Goal: Task Accomplishment & Management: Use online tool/utility

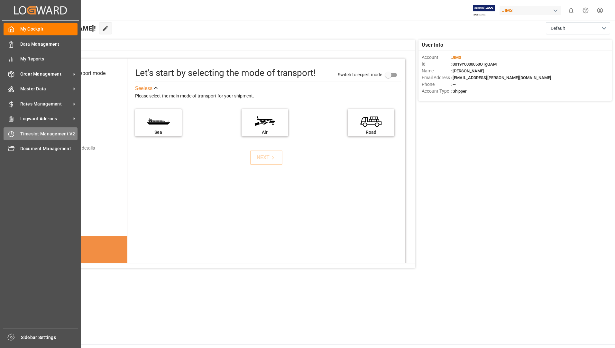
click at [60, 135] on span "Timeslot Management V2" at bounding box center [49, 133] width 58 height 7
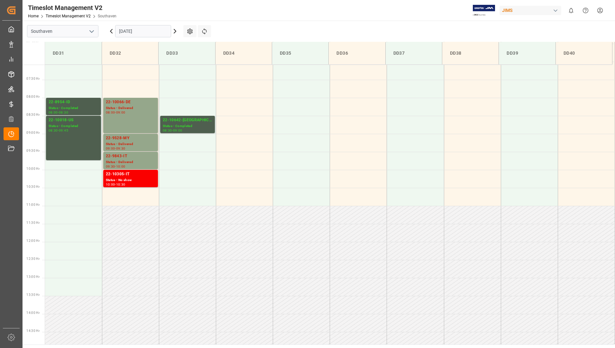
scroll to position [118, 0]
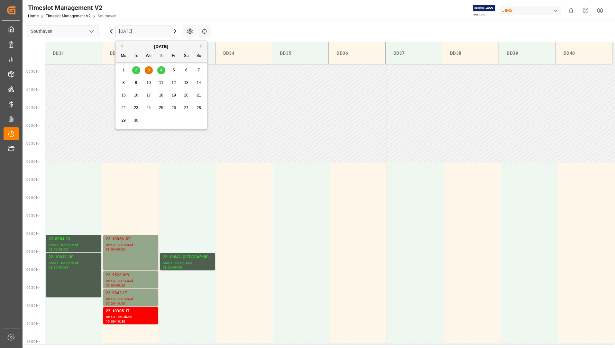
click at [155, 33] on input "[DATE]" at bounding box center [143, 31] width 56 height 12
click at [161, 67] on div "4" at bounding box center [161, 71] width 8 height 8
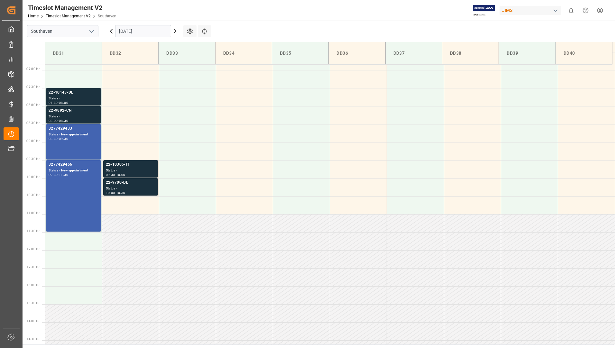
scroll to position [238, 0]
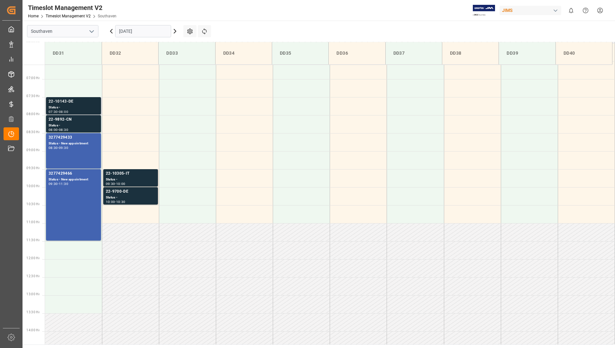
click at [76, 102] on div "22-10143-DE" at bounding box center [74, 101] width 50 height 6
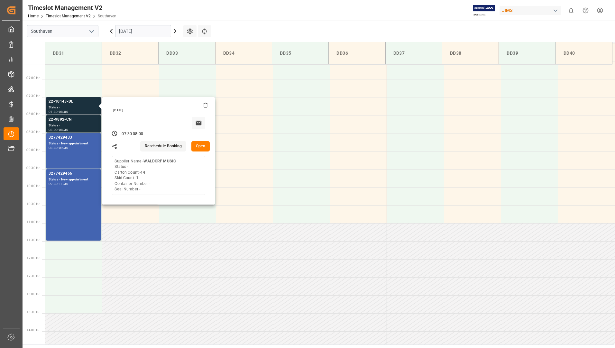
click at [202, 147] on button "Open" at bounding box center [200, 146] width 19 height 10
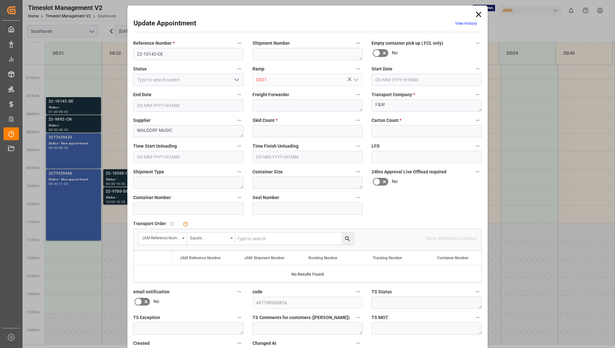
type input "1"
type input "14"
type input "[DATE] 07:30"
type input "[DATE] 08:00"
type input "[DATE] 17:54"
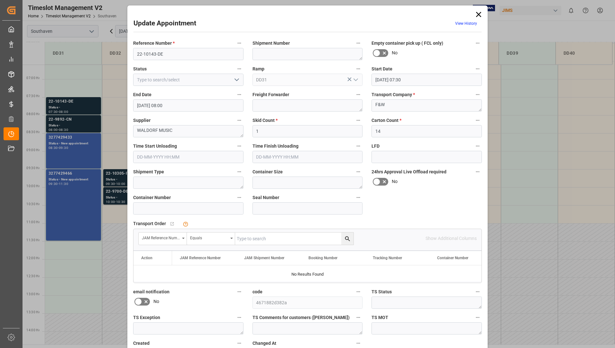
click at [247, 243] on input "text" at bounding box center [294, 238] width 118 height 12
type input "22-10143-de"
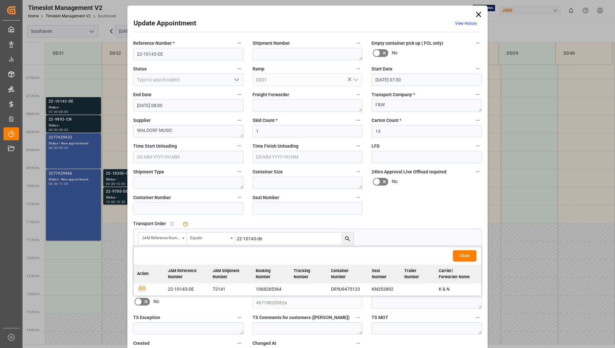
click at [141, 286] on icon "button" at bounding box center [142, 288] width 8 height 8
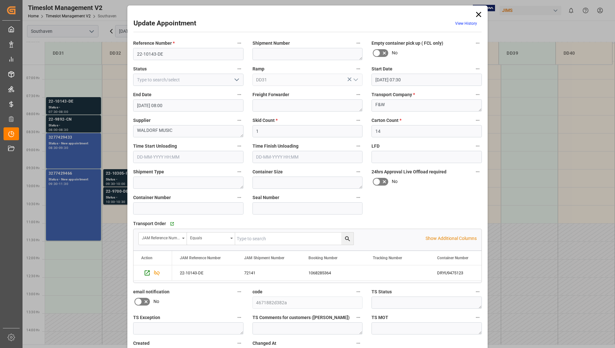
click at [475, 13] on icon at bounding box center [478, 14] width 9 height 9
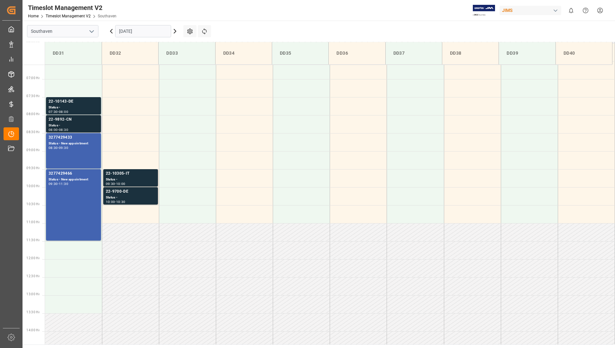
click at [71, 121] on div "22-9892-CN" at bounding box center [74, 119] width 50 height 6
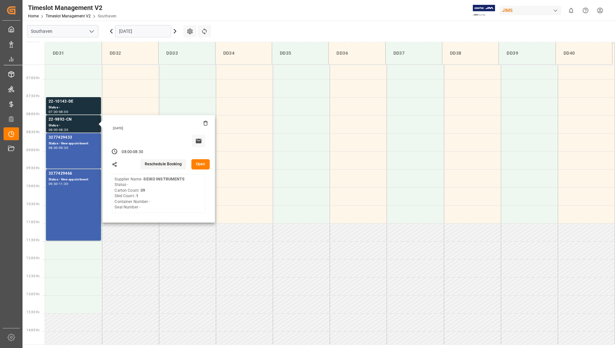
click at [200, 166] on button "Open" at bounding box center [200, 164] width 19 height 10
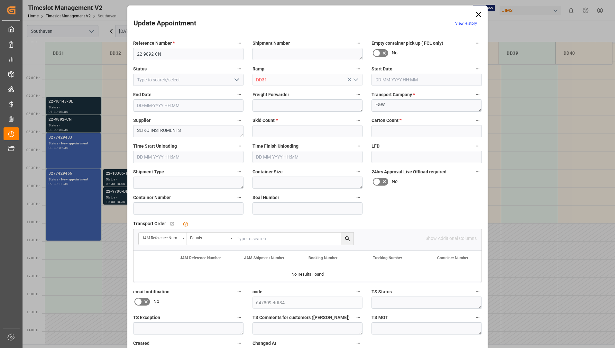
type input "1"
type input "39"
type input "[DATE] 08:00"
type input "[DATE] 08:30"
type input "[DATE] 17:55"
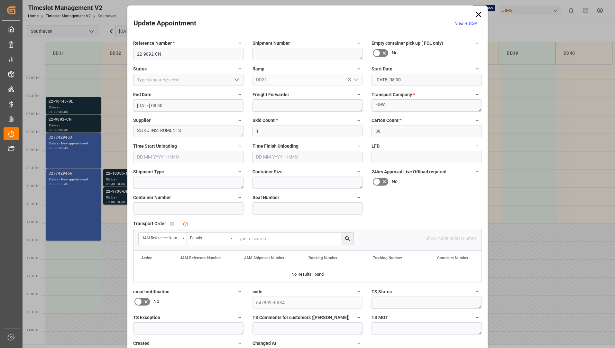
click at [260, 236] on input "text" at bounding box center [294, 238] width 118 height 12
type input "22-9892-cn"
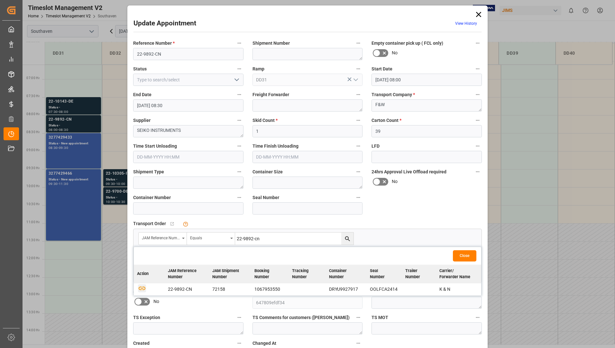
click at [141, 287] on icon "button" at bounding box center [142, 288] width 7 height 4
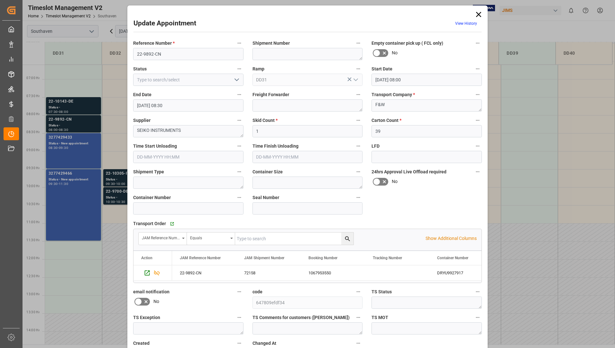
click at [477, 16] on icon at bounding box center [478, 14] width 9 height 9
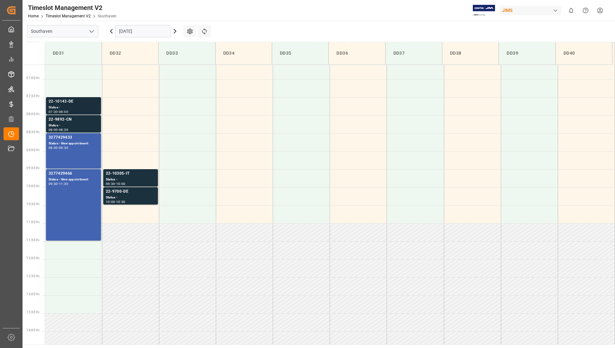
click at [74, 111] on div "07:30 - 08:00" at bounding box center [74, 112] width 50 height 4
click at [73, 121] on div "22-9892-CN" at bounding box center [74, 119] width 50 height 6
click at [82, 162] on div "3277429433 Status - New appointment 08:30 - 09:30" at bounding box center [74, 150] width 50 height 33
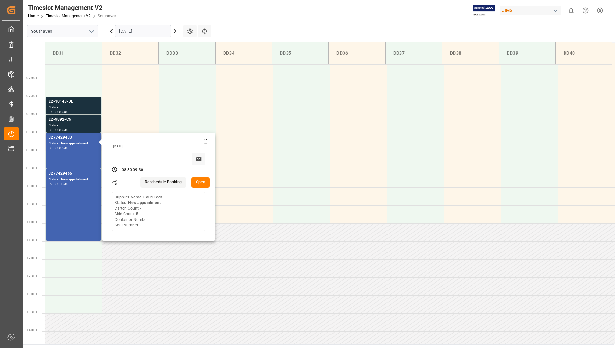
click at [196, 180] on button "Open" at bounding box center [200, 182] width 19 height 10
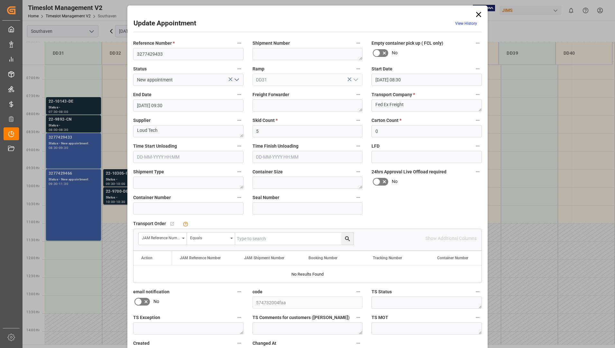
drag, startPoint x: 480, startPoint y: 13, endPoint x: 469, endPoint y: 23, distance: 15.0
click at [479, 13] on icon at bounding box center [478, 14] width 9 height 9
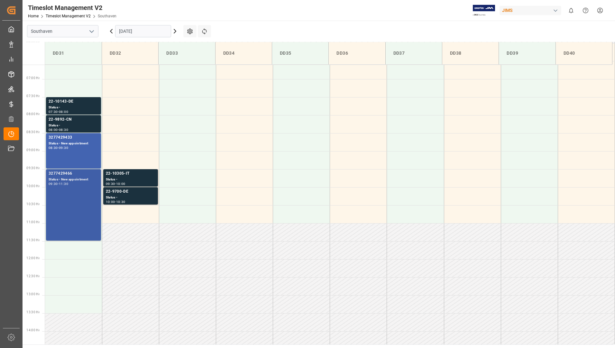
click at [75, 186] on div "3277429466 Status - New appointment 09:30 - 11:30" at bounding box center [74, 204] width 50 height 69
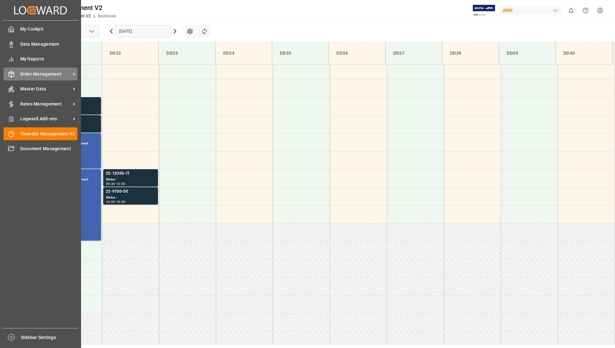
click at [36, 79] on div "Order Management Order Management" at bounding box center [41, 73] width 74 height 13
click at [58, 70] on div "Order Management Order Management" at bounding box center [41, 73] width 74 height 13
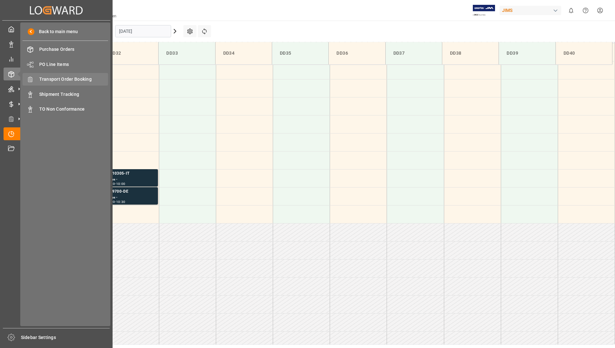
click at [72, 79] on span "Transport Order Booking" at bounding box center [73, 79] width 69 height 7
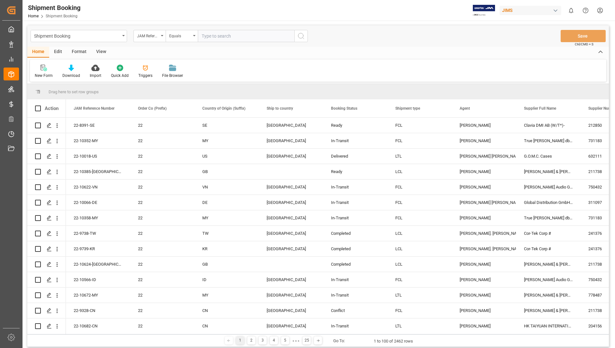
click at [214, 38] on input "text" at bounding box center [246, 36] width 96 height 12
click at [217, 36] on input "text" at bounding box center [246, 36] width 96 height 12
type input "22-9892-cn"
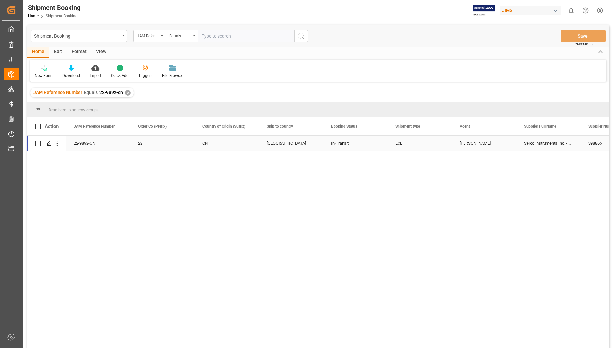
click at [37, 141] on input "Press Space to toggle row selection (unchecked)" at bounding box center [38, 143] width 6 height 6
checkbox input "true"
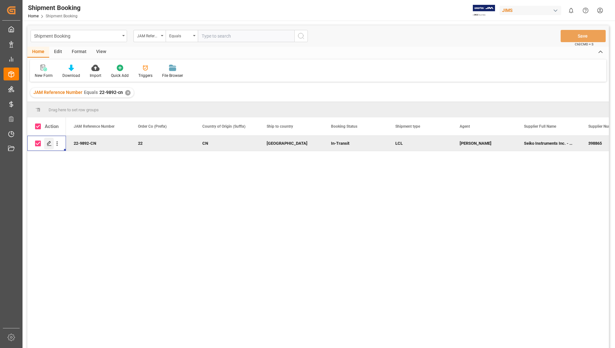
click at [49, 143] on icon "Press SPACE to deselect this row." at bounding box center [49, 143] width 5 height 5
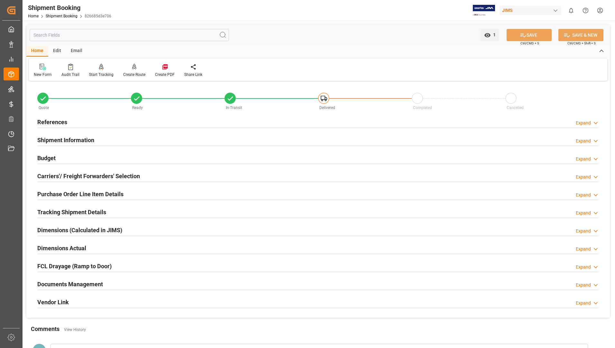
click at [56, 283] on h2 "Documents Management" at bounding box center [70, 284] width 66 height 9
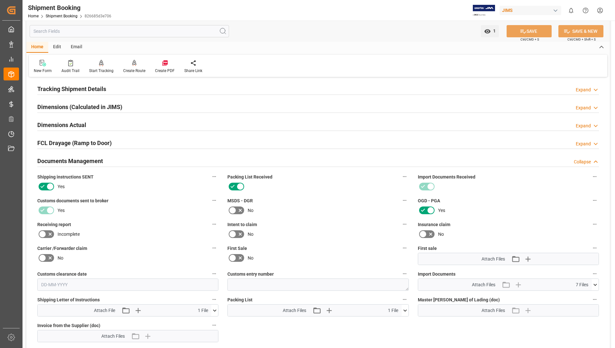
scroll to position [225, 0]
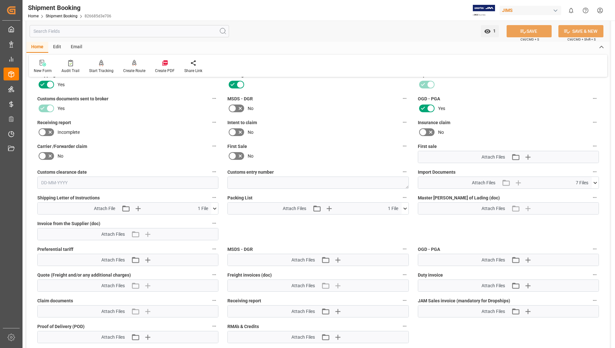
click at [406, 207] on icon at bounding box center [404, 208] width 7 height 7
click at [390, 219] on icon at bounding box center [387, 220] width 5 height 5
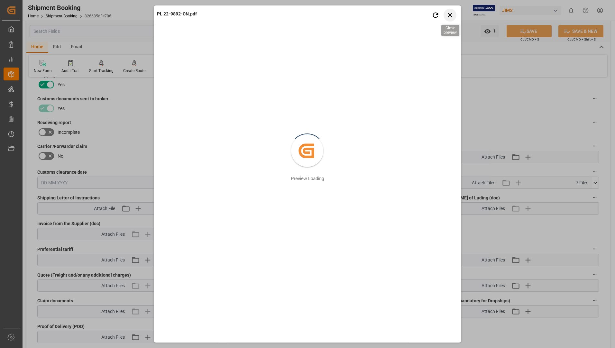
click at [452, 15] on icon "button" at bounding box center [450, 15] width 8 height 8
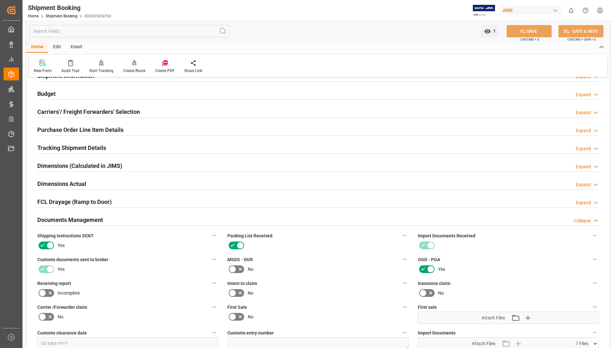
scroll to position [32, 0]
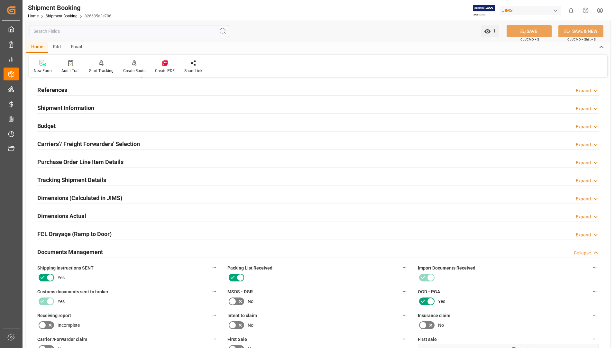
click at [87, 162] on h2 "Purchase Order Line Item Details" at bounding box center [80, 161] width 86 height 9
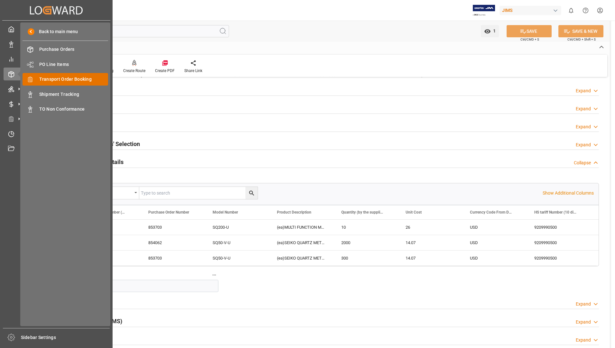
click at [71, 78] on span "Transport Order Booking" at bounding box center [73, 79] width 69 height 7
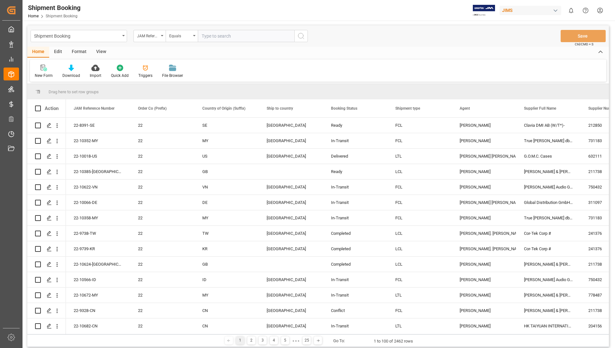
click at [229, 35] on input "text" at bounding box center [246, 36] width 96 height 12
type input "22-10143-de"
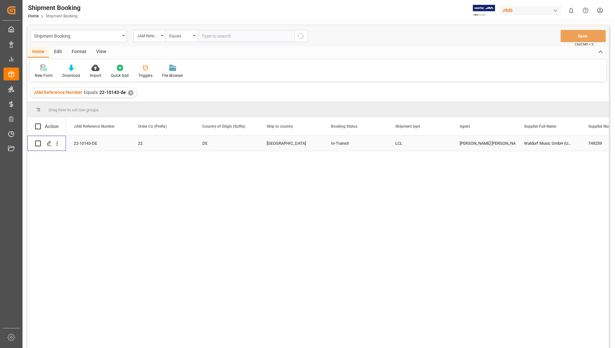
click at [40, 144] on input "Press Space to toggle row selection (unchecked)" at bounding box center [38, 143] width 6 height 6
checkbox input "true"
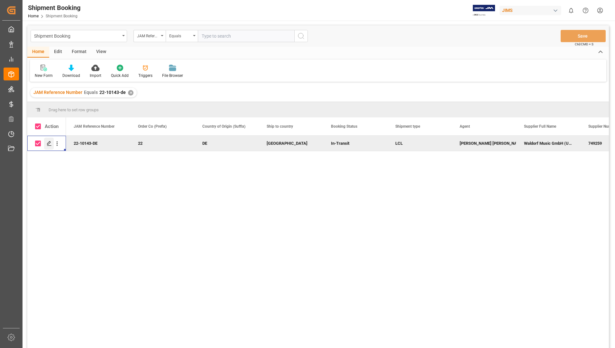
click at [47, 141] on icon "Press SPACE to deselect this row." at bounding box center [49, 143] width 5 height 5
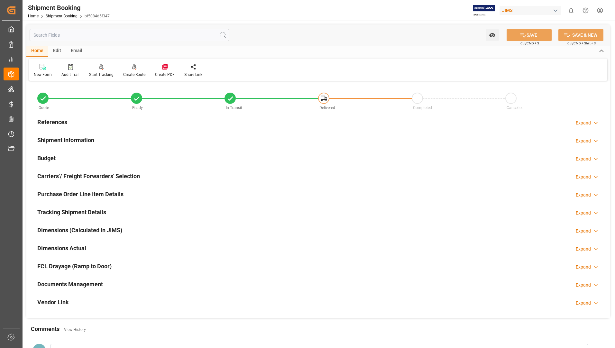
click at [74, 286] on h2 "Documents Management" at bounding box center [70, 284] width 66 height 9
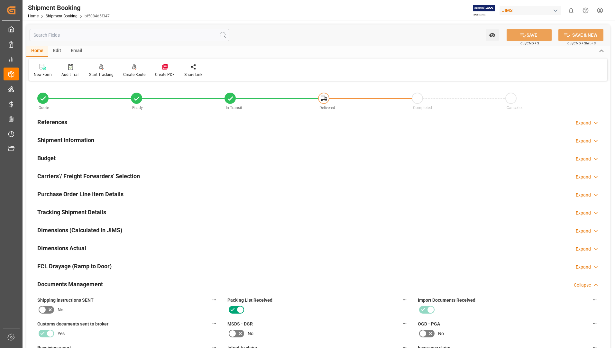
scroll to position [225, 0]
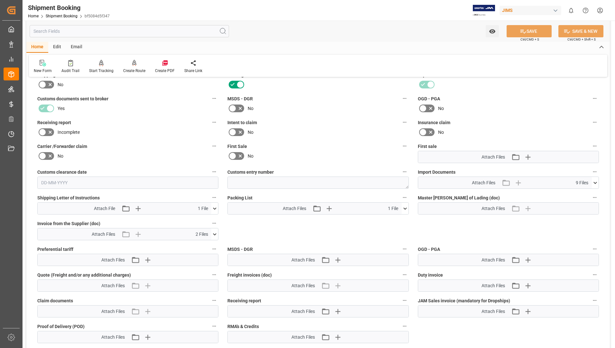
click at [405, 207] on icon at bounding box center [404, 208] width 7 height 7
click at [390, 218] on icon at bounding box center [387, 220] width 5 height 5
